Goal: Transaction & Acquisition: Book appointment/travel/reservation

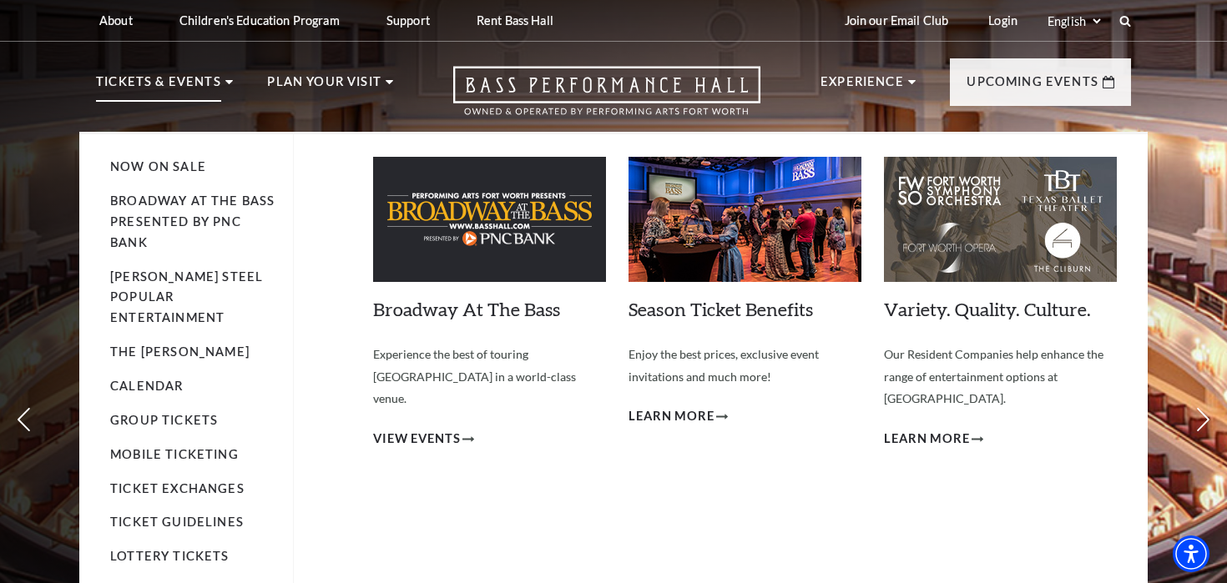
click at [194, 214] on li "Broadway At The Bass presented by PNC Bank" at bounding box center [193, 222] width 166 height 63
click at [192, 224] on link "Broadway At The Bass presented by PNC Bank" at bounding box center [192, 222] width 164 height 56
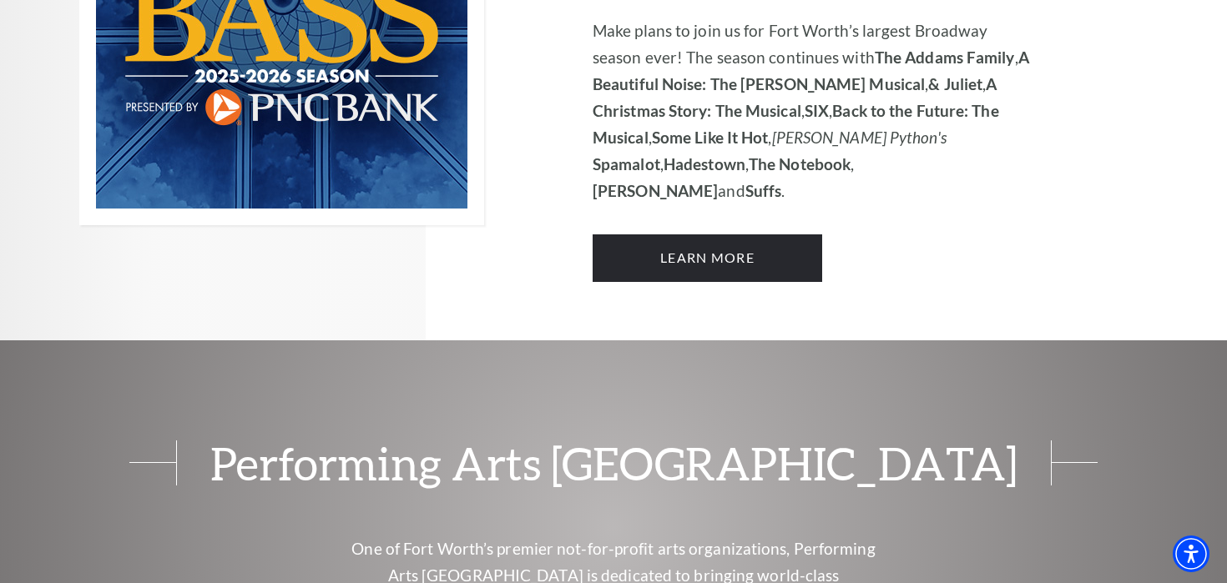
scroll to position [1436, 0]
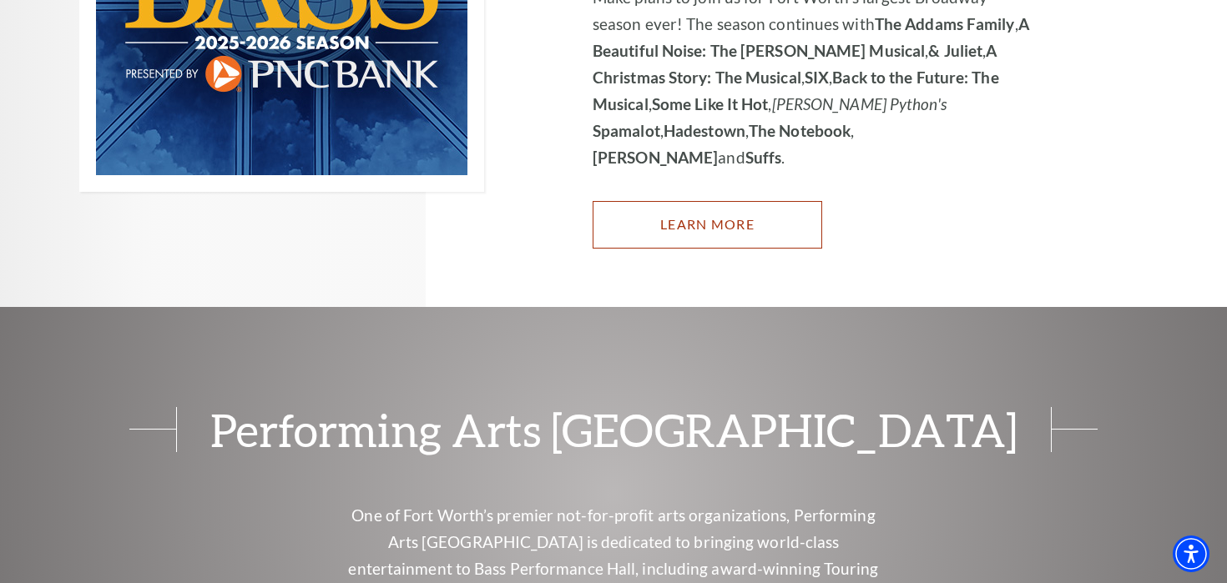
click at [723, 201] on link "Learn More" at bounding box center [708, 224] width 230 height 47
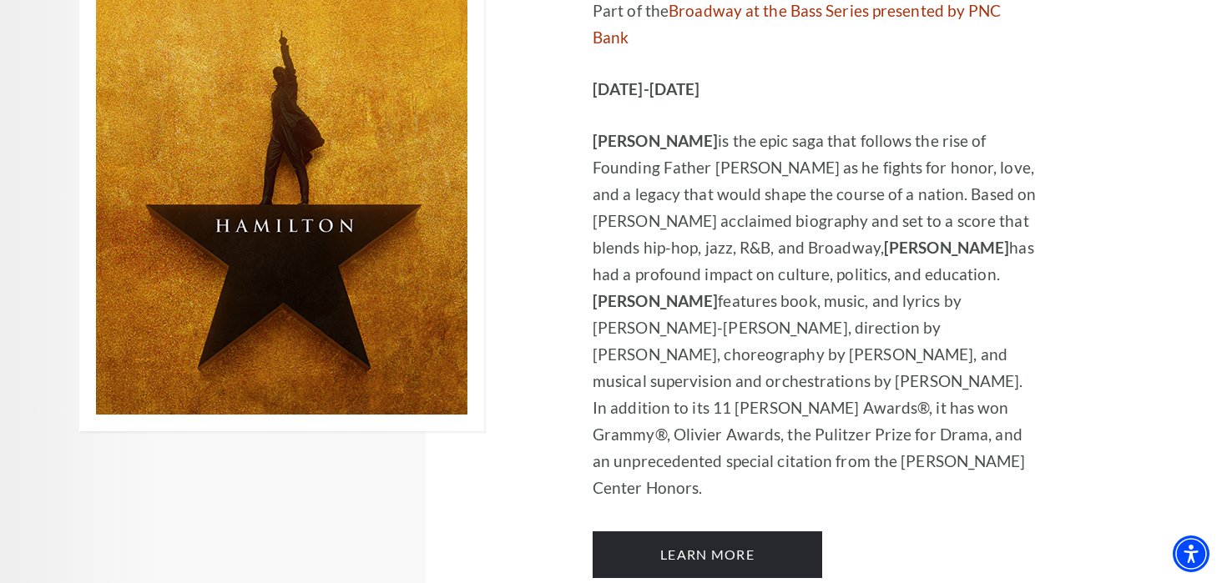
scroll to position [10403, 0]
